Goal: Task Accomplishment & Management: Manage account settings

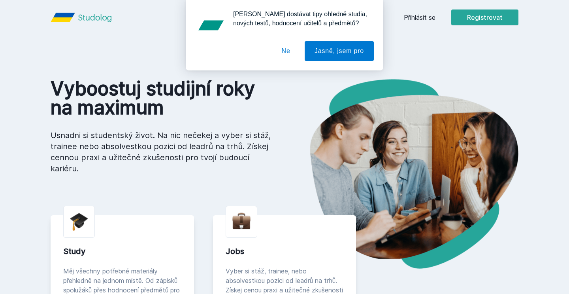
click at [289, 53] on button "Ne" at bounding box center [286, 51] width 28 height 20
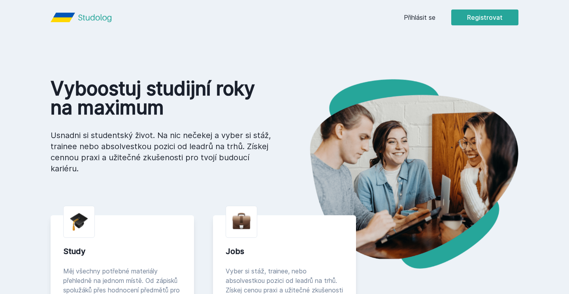
click at [422, 17] on link "Přihlásit se" at bounding box center [420, 17] width 32 height 9
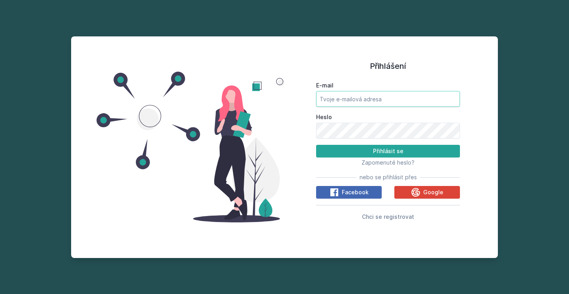
type input "[PERSON_NAME][EMAIL_ADDRESS][DOMAIN_NAME]"
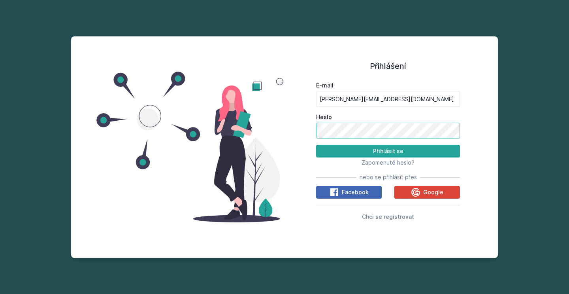
click at [388, 151] on button "Přihlásit se" at bounding box center [388, 151] width 144 height 13
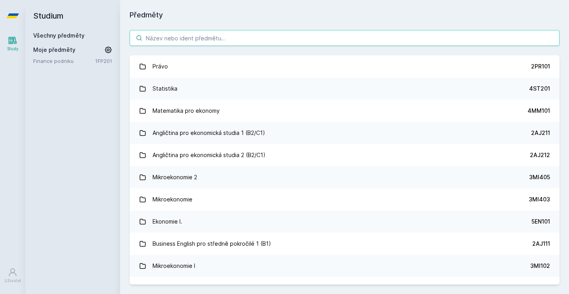
click at [176, 41] on input "search" at bounding box center [345, 38] width 430 height 16
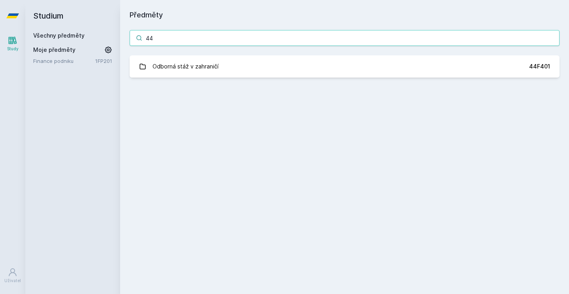
type input "4"
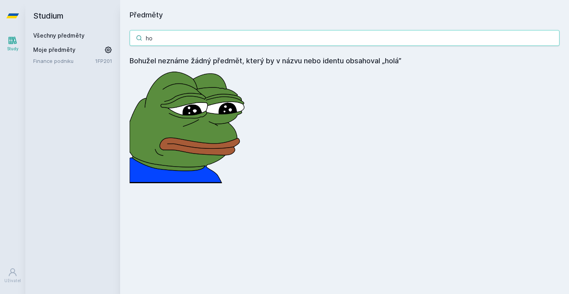
type input "h"
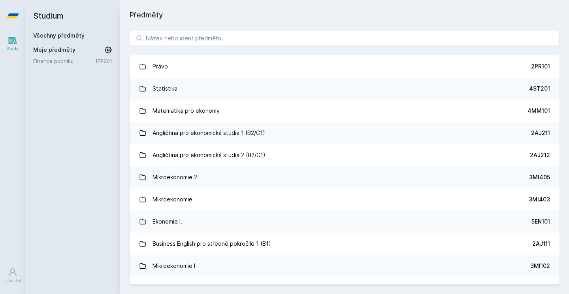
click at [9, 40] on icon at bounding box center [13, 41] width 8 height 8
click at [51, 61] on link "Finance podniku" at bounding box center [64, 61] width 62 height 8
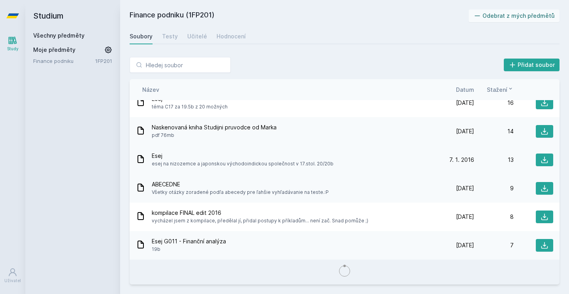
scroll to position [700, 0]
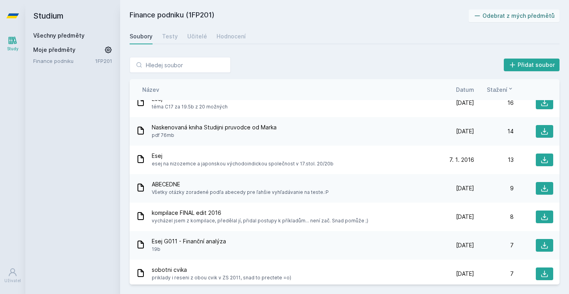
click at [54, 36] on link "Všechny předměty" at bounding box center [58, 35] width 51 height 7
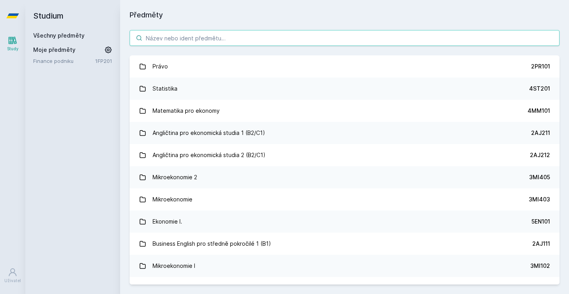
click at [302, 30] on div "Právo 2PR101 Statistika 4ST201 Matematika pro ekonomy 4MM101 Angličtina pro eko…" at bounding box center [344, 157] width 449 height 273
click at [293, 36] on input "search" at bounding box center [345, 38] width 430 height 16
paste input "1BP307"
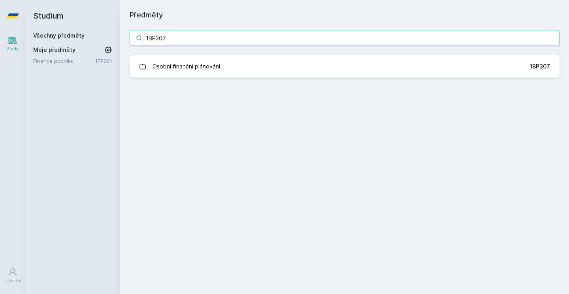
type input "1BP307"
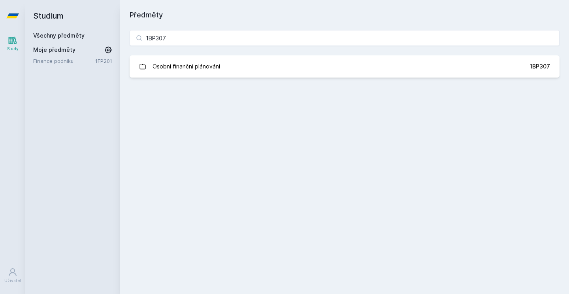
click at [237, 89] on div "Předměty 1BP307 Osobní finanční plánování 1BP307 Jejda, něco se pokazilo." at bounding box center [345, 146] width 430 height 275
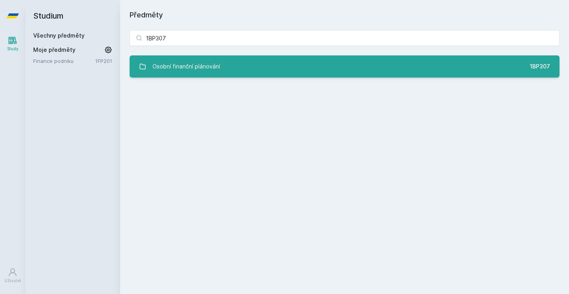
click at [223, 66] on link "Osobní finanční plánování 1BP307" at bounding box center [345, 66] width 430 height 22
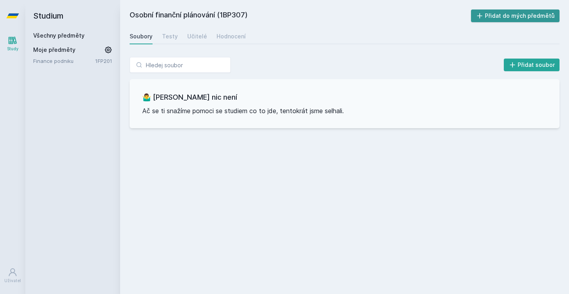
click at [484, 13] on icon at bounding box center [480, 16] width 8 height 8
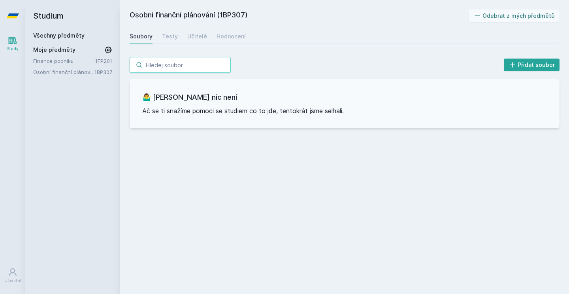
click at [208, 65] on input "search" at bounding box center [180, 65] width 101 height 16
paste input "4ME256"
type input "4ME256"
click at [77, 39] on div "Všechny předměty" at bounding box center [72, 36] width 79 height 8
click at [76, 36] on link "Všechny předměty" at bounding box center [58, 35] width 51 height 7
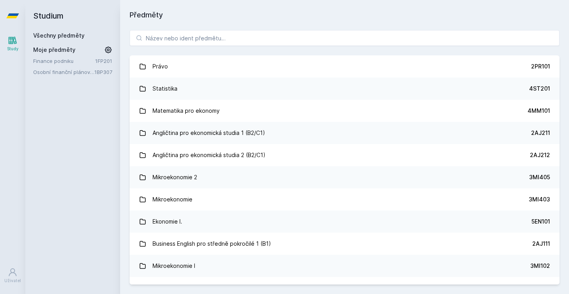
click at [102, 60] on link "1FP201" at bounding box center [103, 61] width 17 height 6
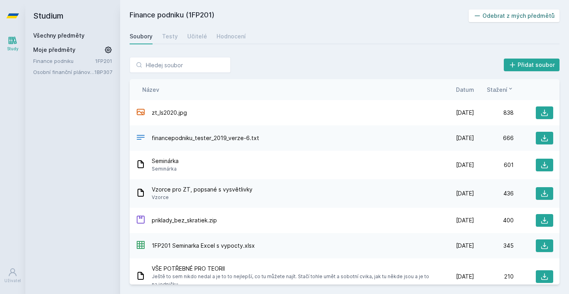
click at [496, 15] on button "Odebrat z mých předmětů" at bounding box center [514, 15] width 91 height 13
click at [61, 31] on h2 "Studium" at bounding box center [72, 16] width 79 height 32
click at [62, 34] on link "Všechny předměty" at bounding box center [58, 35] width 51 height 7
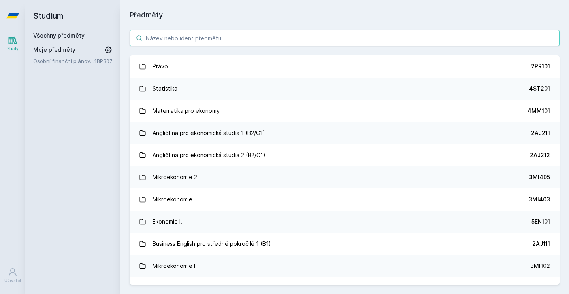
click at [194, 40] on input "search" at bounding box center [345, 38] width 430 height 16
paste input "4ME256"
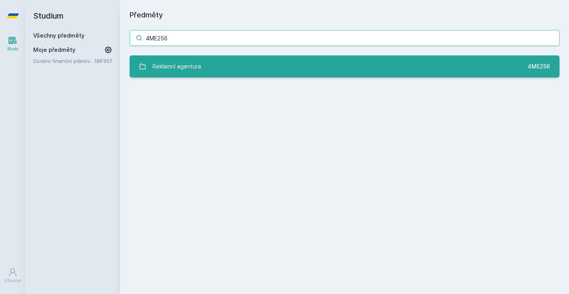
type input "4ME256"
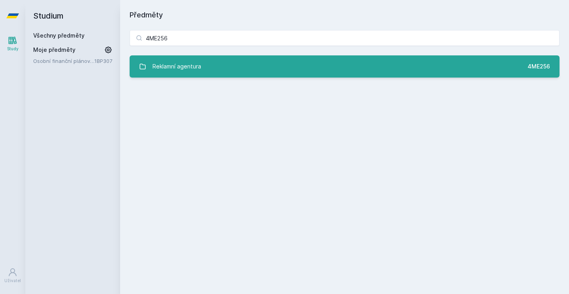
click at [176, 69] on div "Reklamní agentura" at bounding box center [177, 67] width 49 height 16
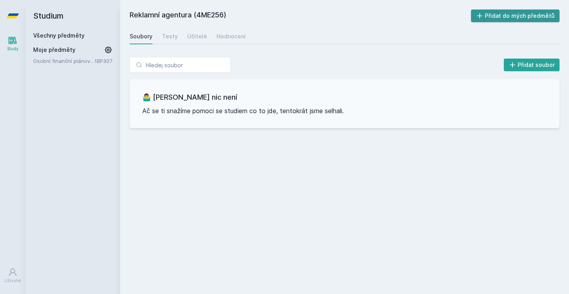
click at [488, 16] on button "Přidat do mých předmětů" at bounding box center [515, 15] width 89 height 13
click at [70, 44] on div "Všechny předměty Moje předměty Osobní finanční plánování 1BP307 Reklamní agentu…" at bounding box center [72, 54] width 79 height 44
click at [70, 39] on div "Všechny předměty" at bounding box center [72, 36] width 79 height 8
click at [70, 36] on link "Všechny předměty" at bounding box center [58, 35] width 51 height 7
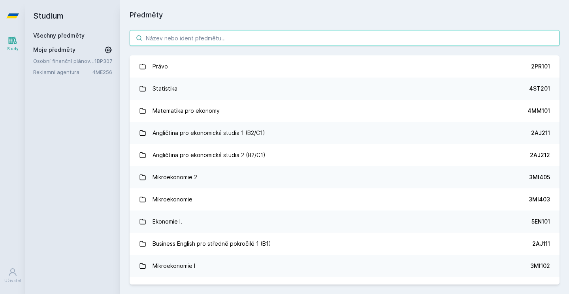
click at [170, 41] on input "search" at bounding box center [345, 38] width 430 height 16
paste input "4ME399"
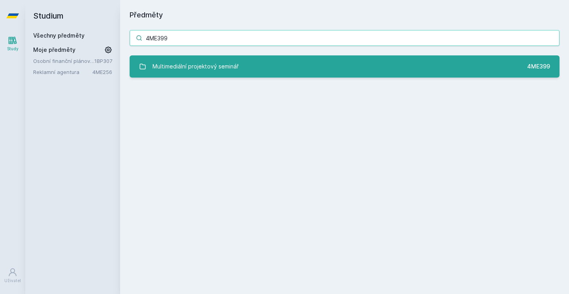
type input "4ME399"
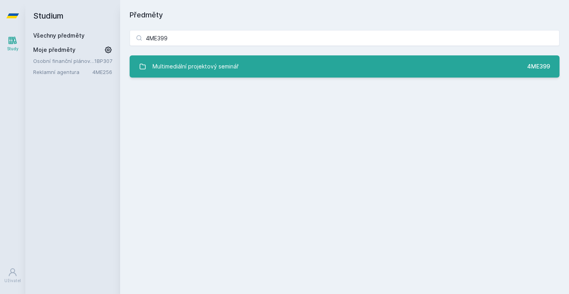
click at [189, 67] on div "Multimediální projektový seminář" at bounding box center [196, 67] width 86 height 16
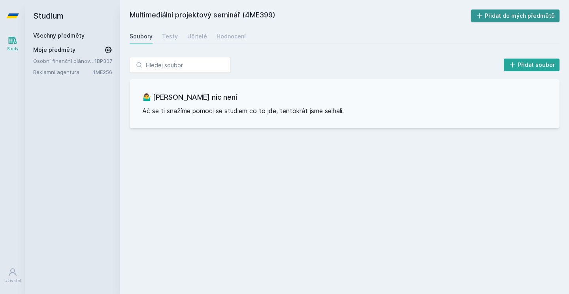
click at [491, 17] on button "Přidat do mých předmětů" at bounding box center [515, 15] width 89 height 13
